Goal: Task Accomplishment & Management: Manage account settings

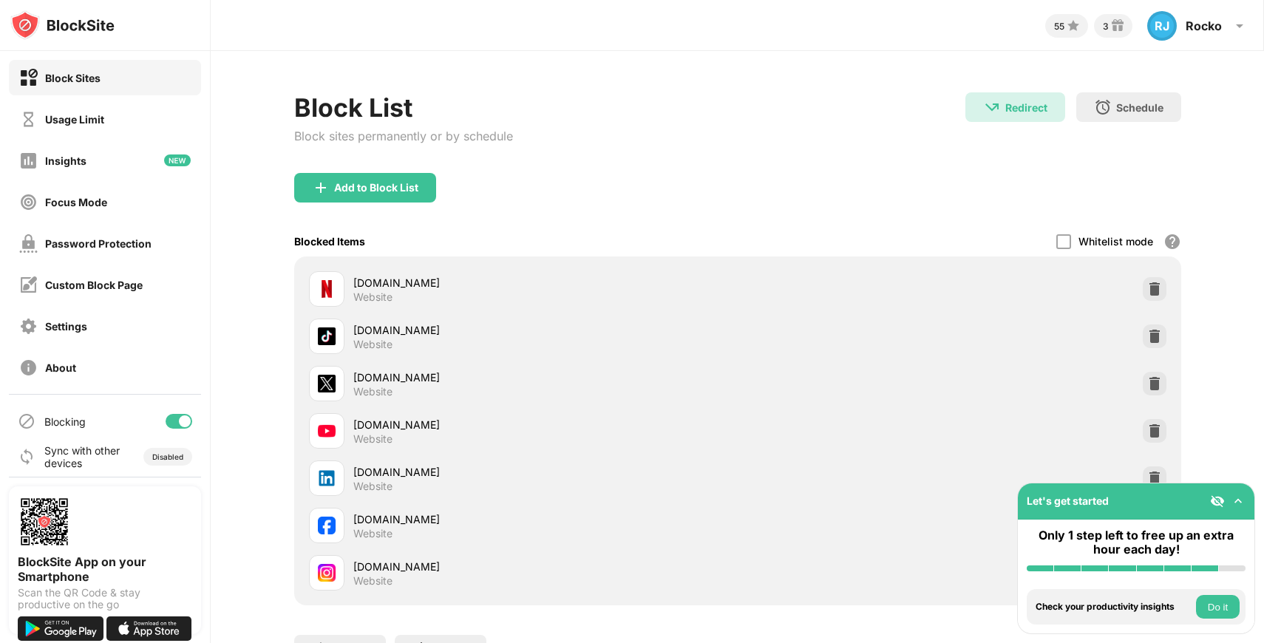
scroll to position [77, 0]
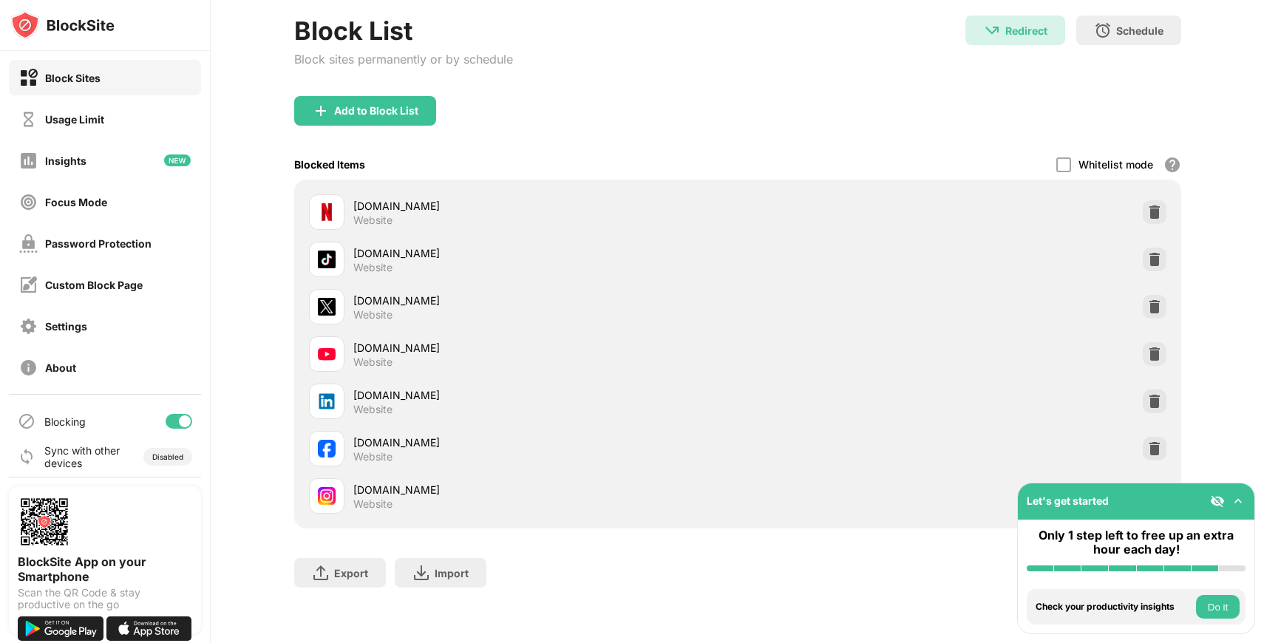
click at [1242, 498] on img at bounding box center [1238, 501] width 15 height 15
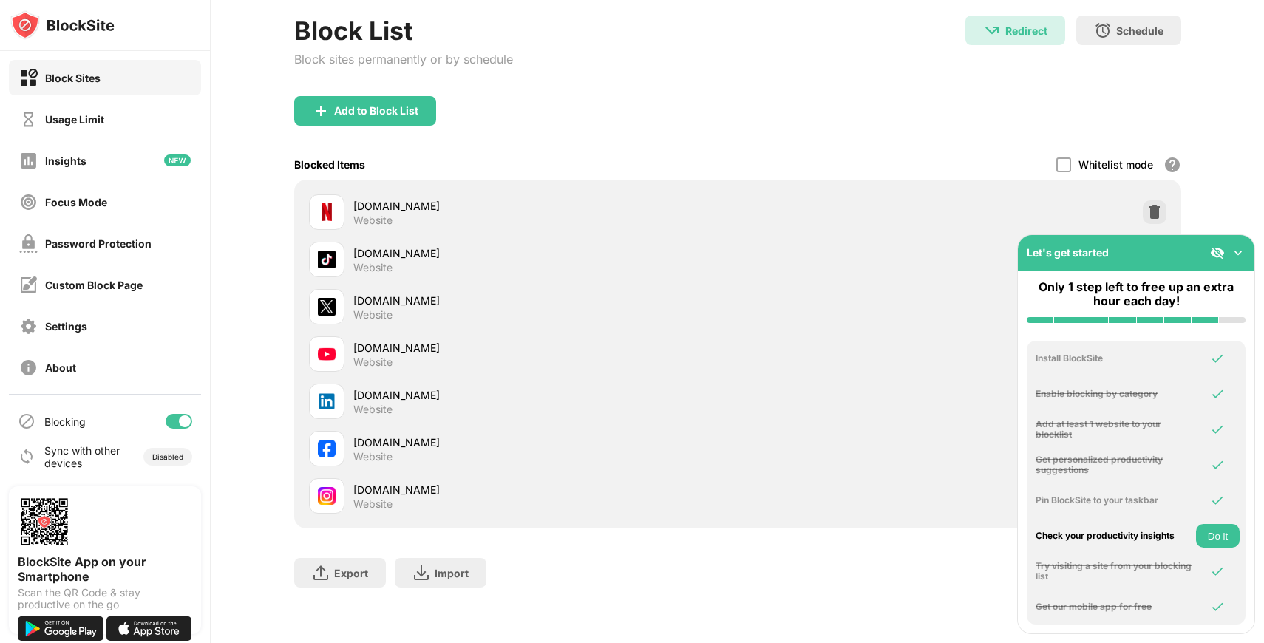
click at [1233, 253] on img at bounding box center [1238, 253] width 15 height 15
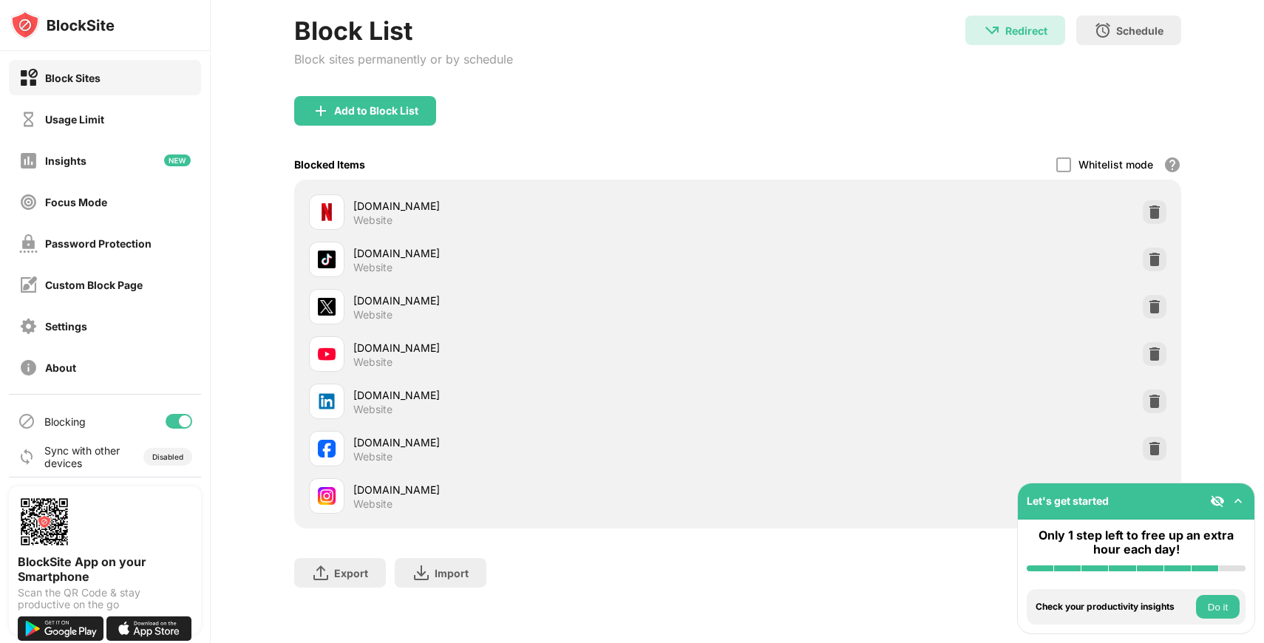
click at [1223, 612] on button "Do it" at bounding box center [1218, 607] width 44 height 24
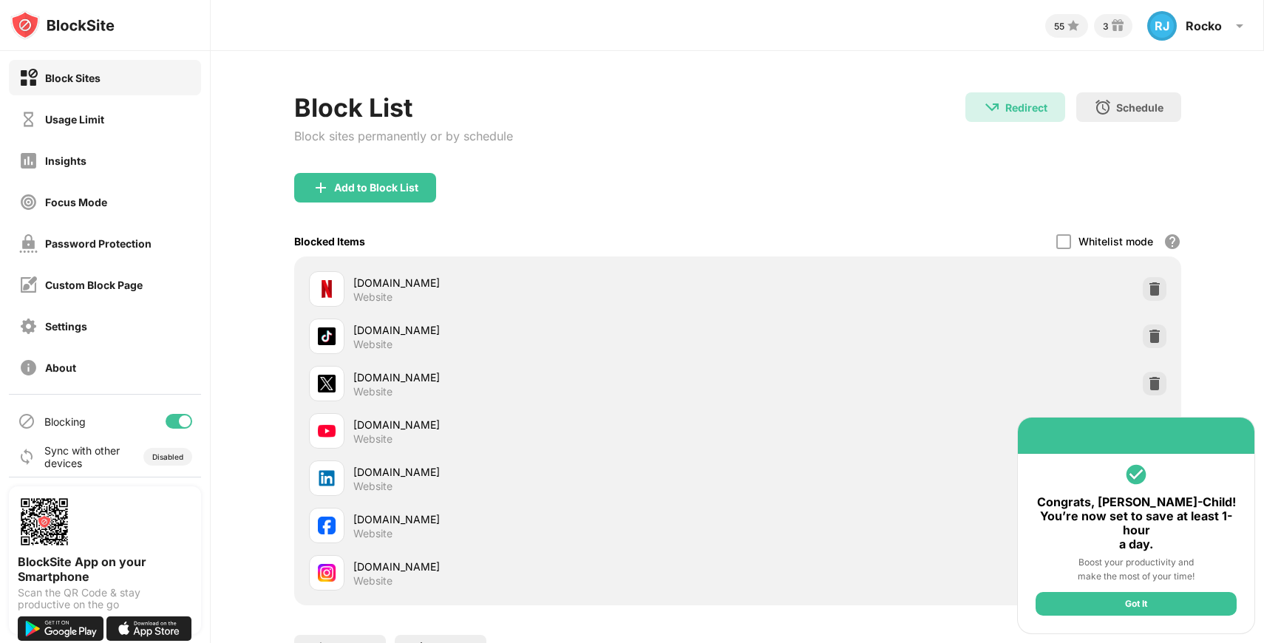
click at [1150, 602] on div "Got It" at bounding box center [1136, 604] width 201 height 24
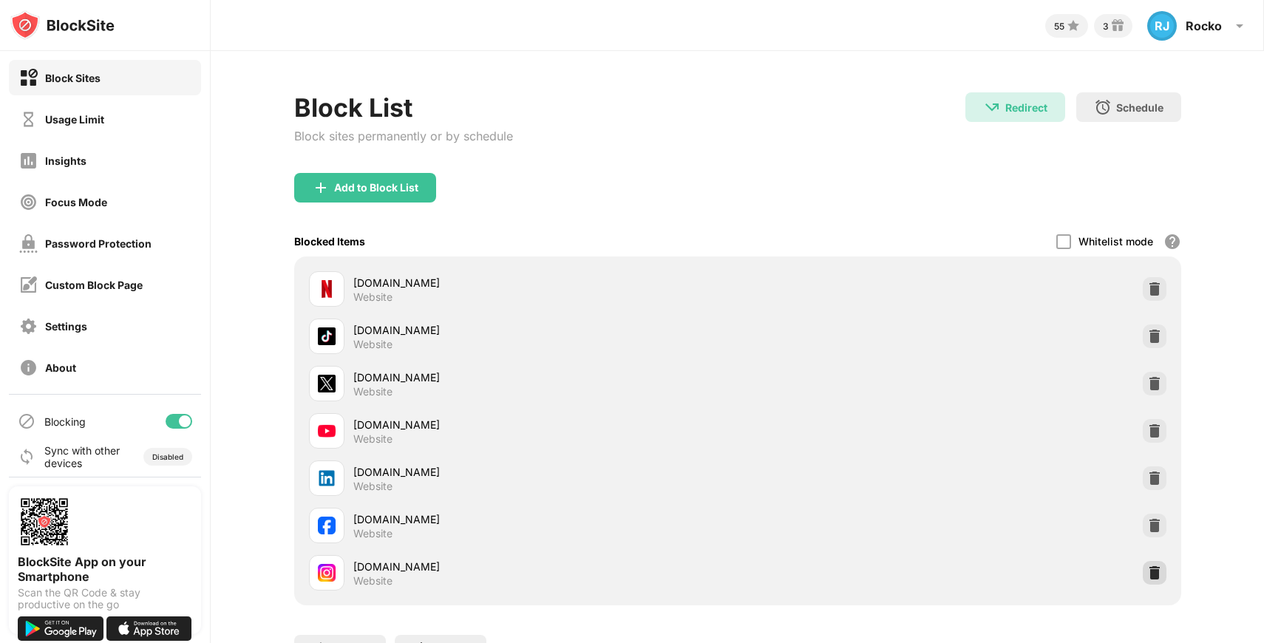
click at [1154, 572] on img at bounding box center [1155, 573] width 15 height 15
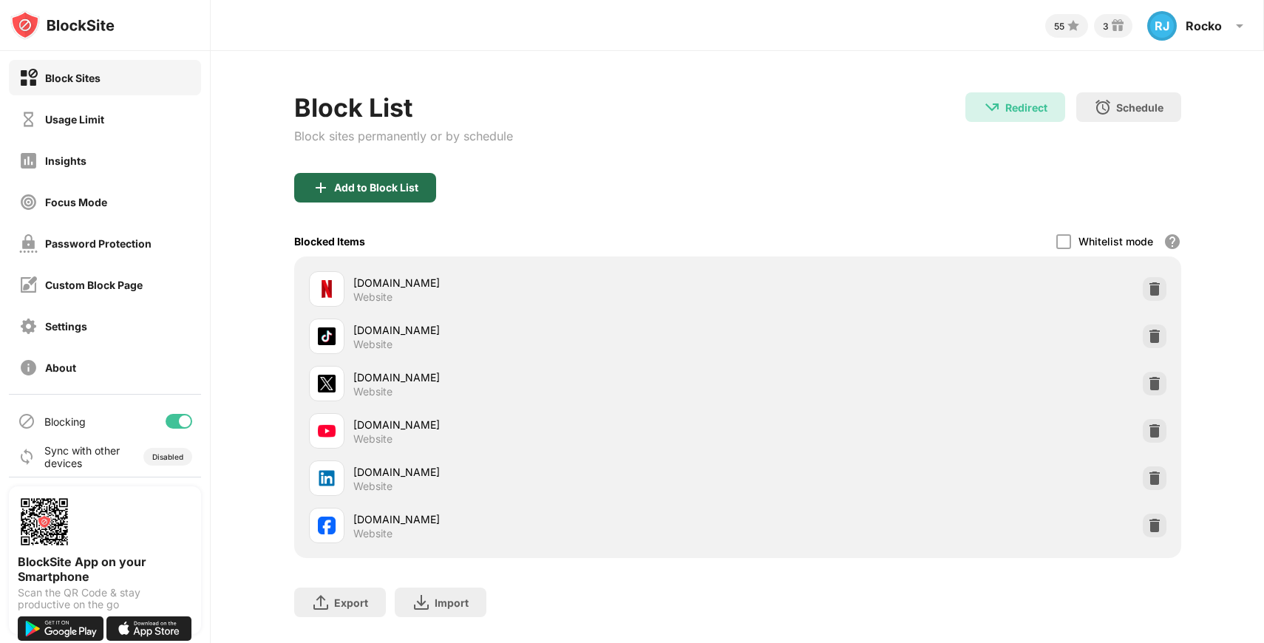
click at [382, 185] on div "Add to Block List" at bounding box center [376, 188] width 84 height 12
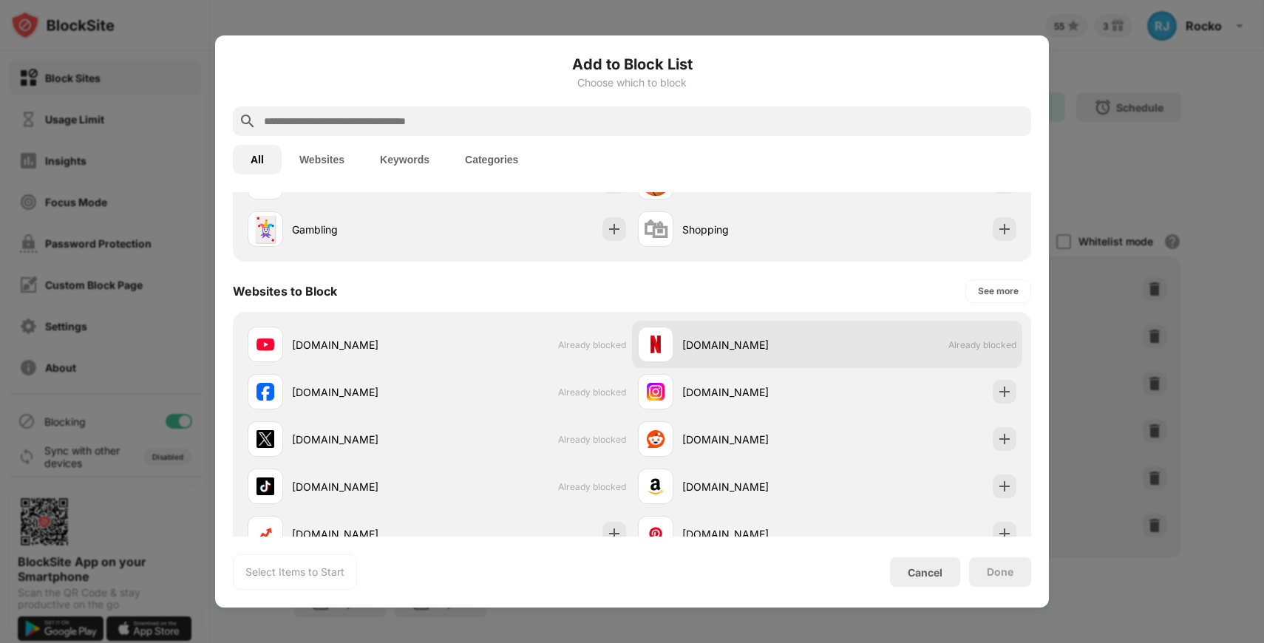
scroll to position [135, 0]
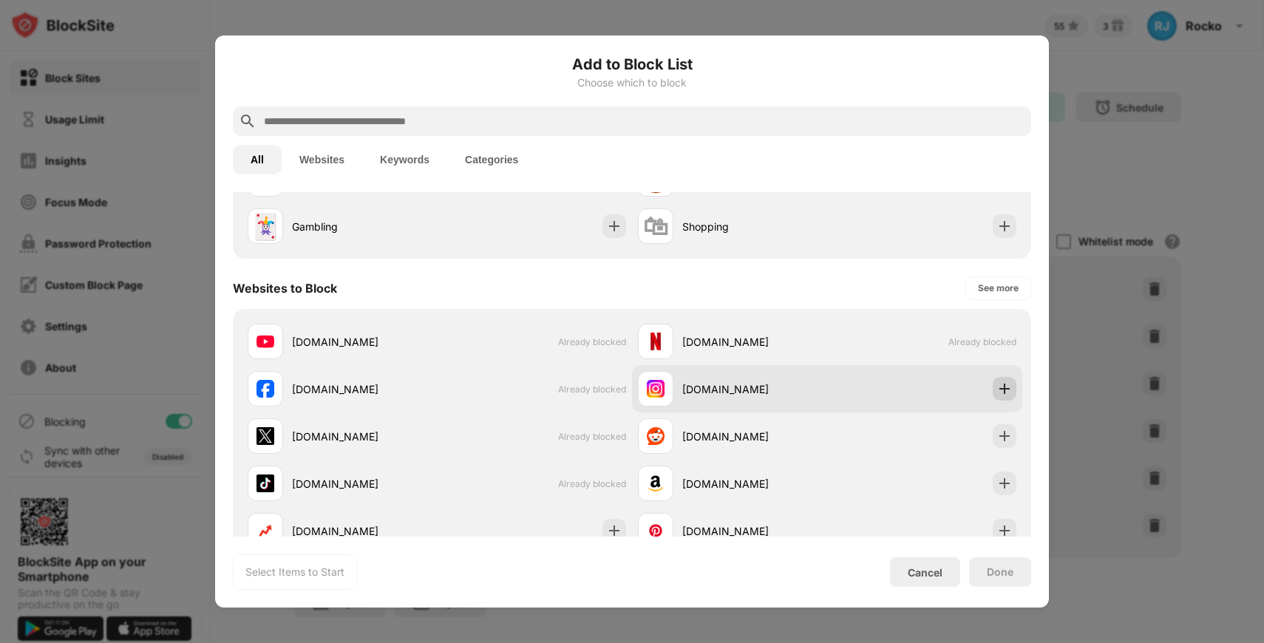
click at [997, 387] on div at bounding box center [1005, 389] width 24 height 24
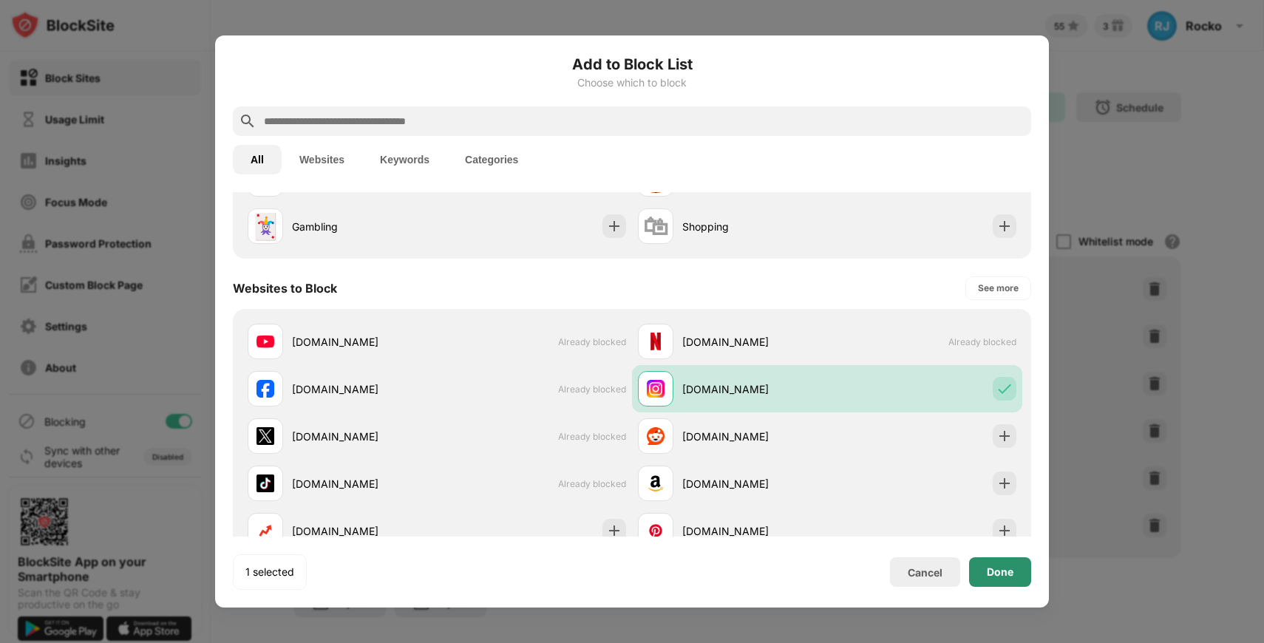
click at [1018, 577] on div "Done" at bounding box center [1000, 573] width 62 height 30
